Goal: Task Accomplishment & Management: Use online tool/utility

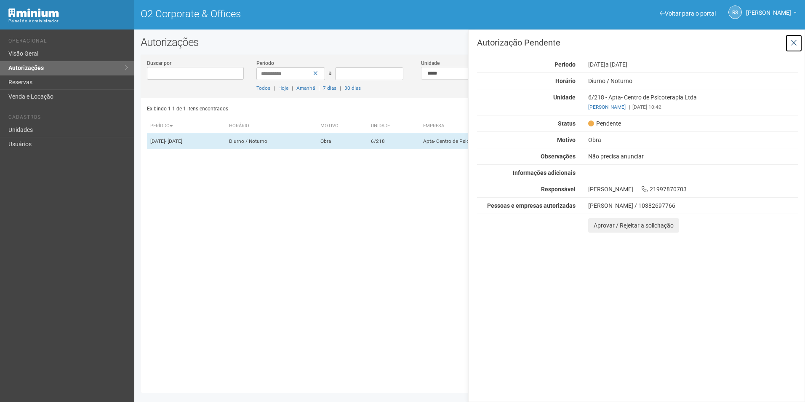
click at [795, 41] on icon at bounding box center [794, 43] width 6 height 8
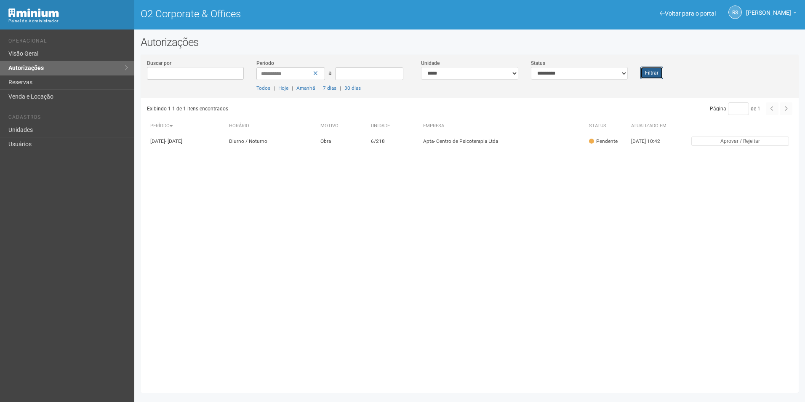
click at [659, 70] on button "Filtrar" at bounding box center [652, 73] width 23 height 13
click at [657, 70] on button "Filtrar" at bounding box center [652, 73] width 23 height 13
click at [653, 72] on button "Filtrar" at bounding box center [652, 73] width 23 height 13
click at [647, 74] on button "Filtrar" at bounding box center [652, 73] width 23 height 13
click at [653, 72] on button "Filtrar" at bounding box center [652, 73] width 23 height 13
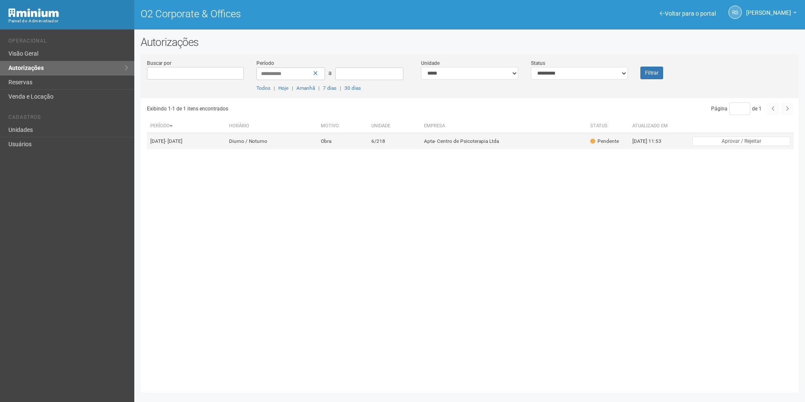
click at [491, 141] on td "Apta- Centro de Psicoterapia Ltda" at bounding box center [504, 141] width 166 height 16
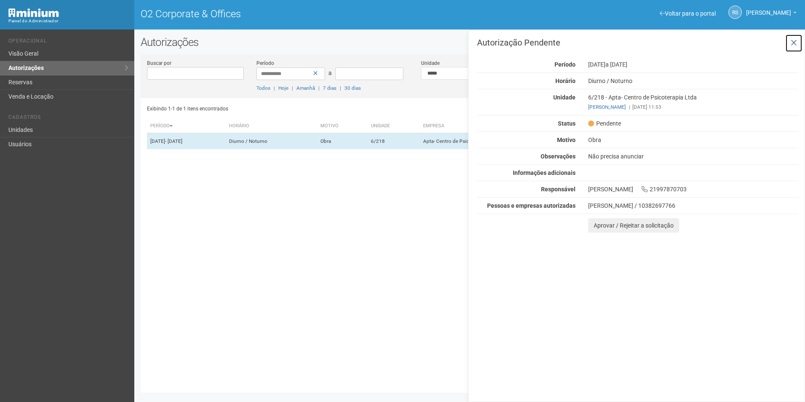
click at [799, 44] on button at bounding box center [793, 43] width 17 height 18
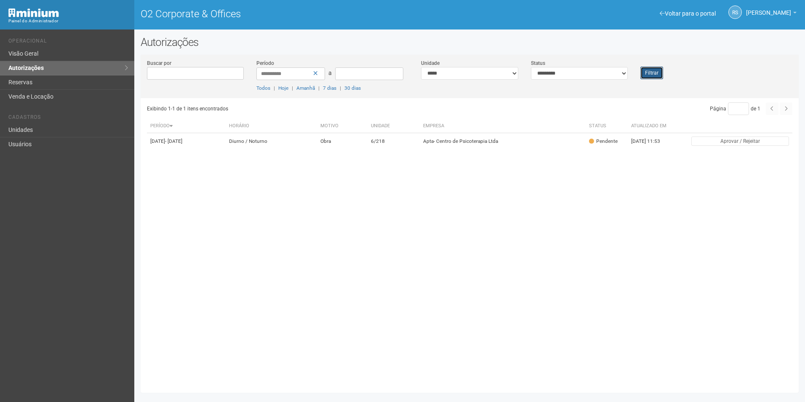
click at [641, 73] on button "Filtrar" at bounding box center [652, 73] width 23 height 13
